Goal: Feedback & Contribution: Submit feedback/report problem

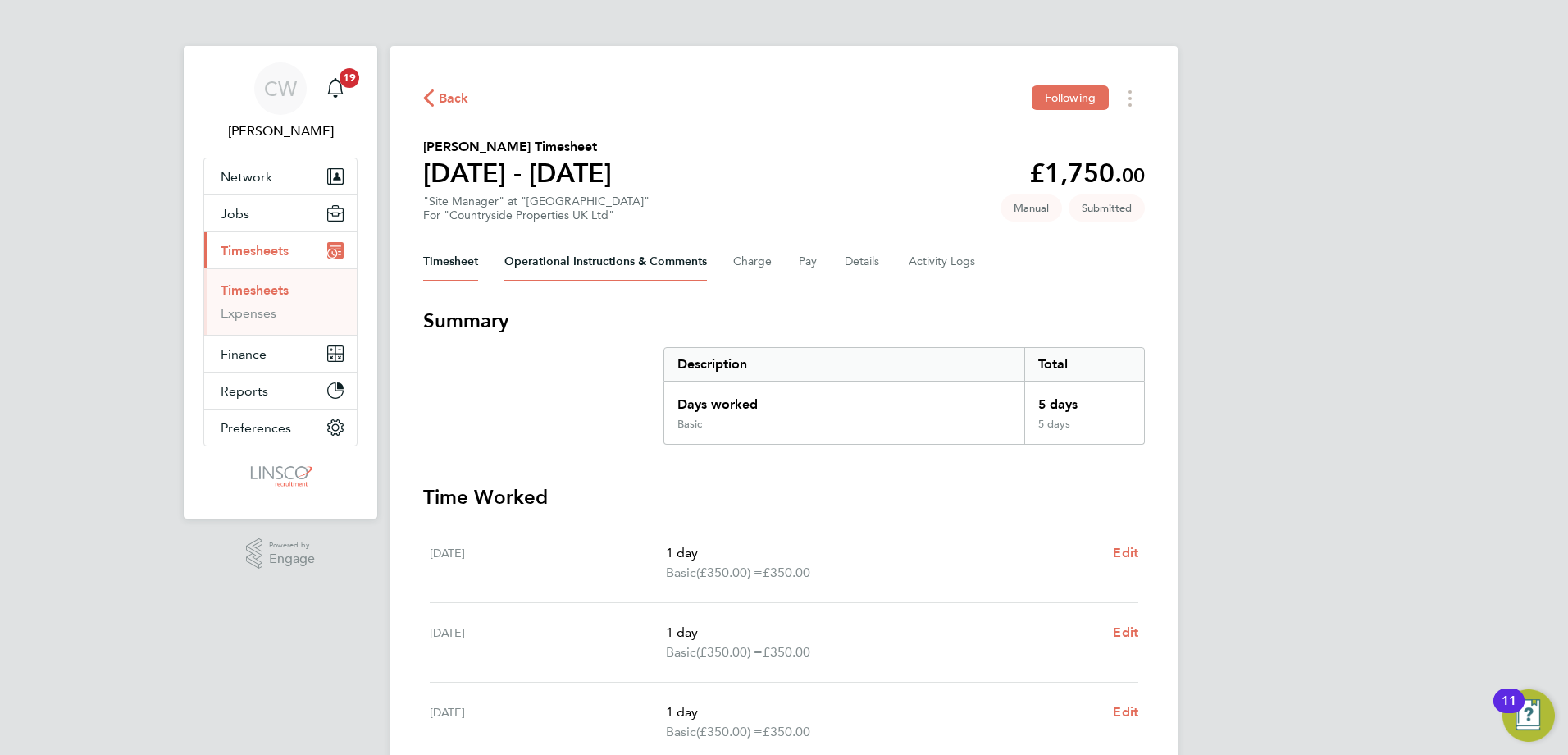
click at [627, 259] on Comments-tab "Operational Instructions & Comments" at bounding box center [605, 261] width 202 height 39
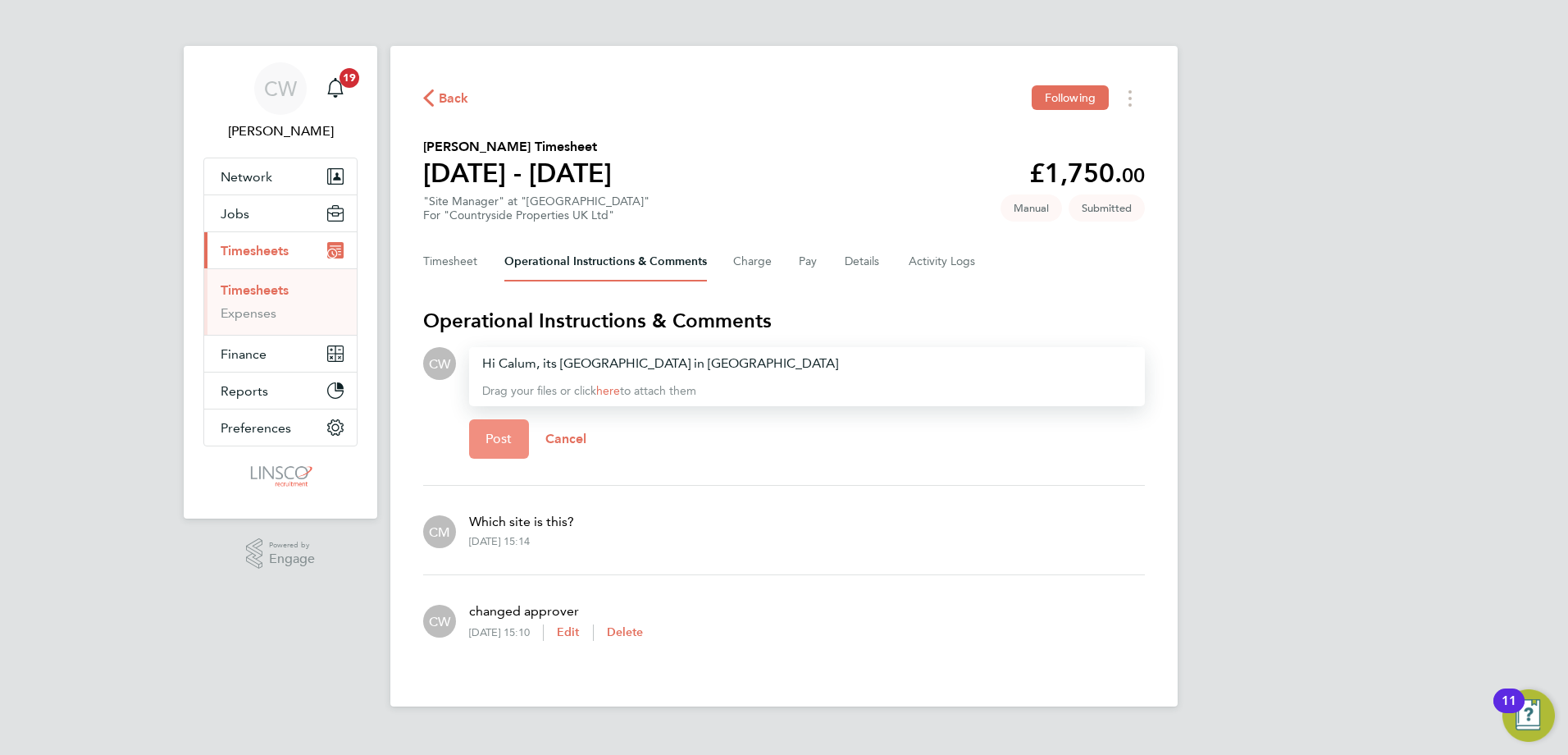
click at [511, 435] on span "Post" at bounding box center [498, 440] width 27 height 17
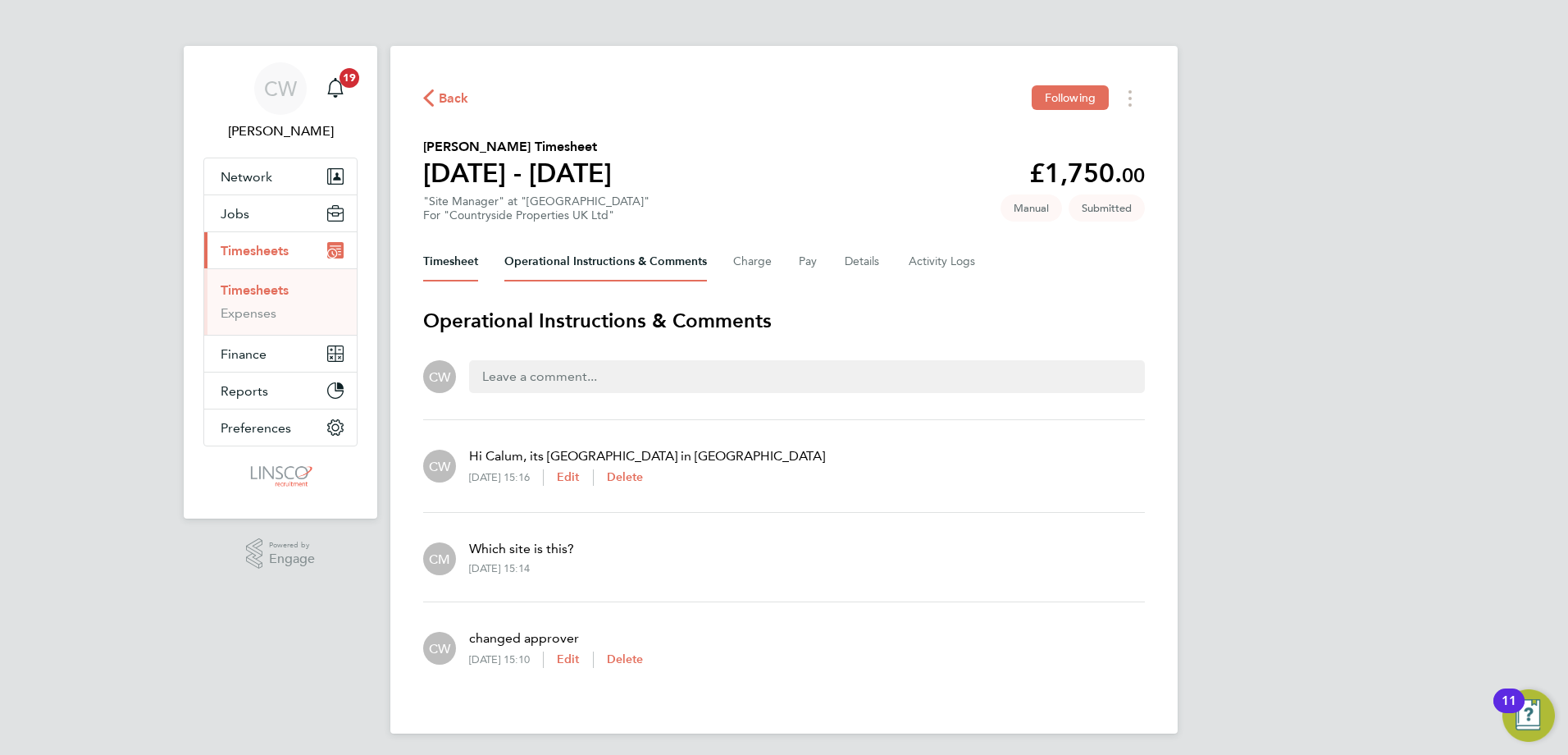
click at [447, 269] on button "Timesheet" at bounding box center [451, 261] width 55 height 39
